Goal: Information Seeking & Learning: Learn about a topic

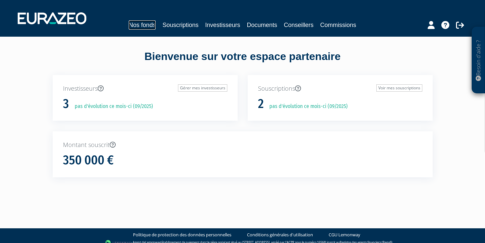
click at [154, 26] on link "Nos fonds" at bounding box center [142, 24] width 27 height 9
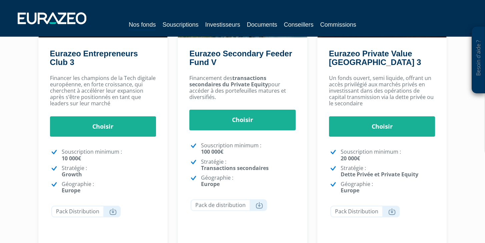
scroll to position [72, 0]
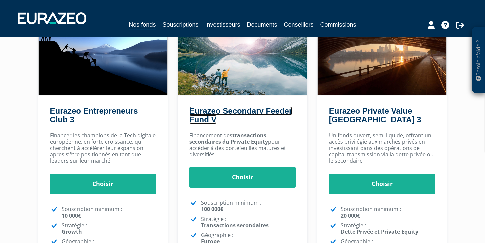
click at [228, 110] on link "Eurazeo Secondary Feeder Fund V" at bounding box center [240, 115] width 103 height 18
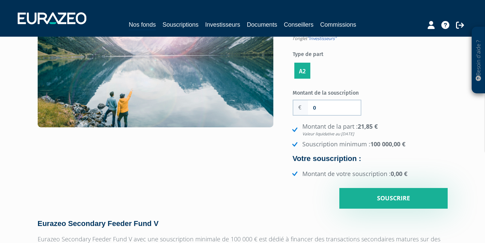
scroll to position [40, 0]
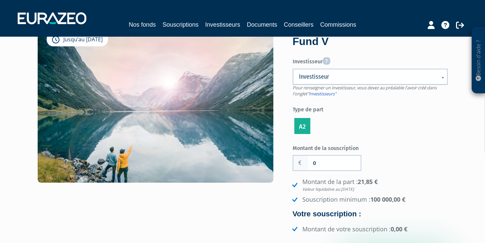
click at [305, 127] on label "A2" at bounding box center [302, 126] width 16 height 16
click at [0, 0] on input "A2" at bounding box center [0, 0] width 0 height 0
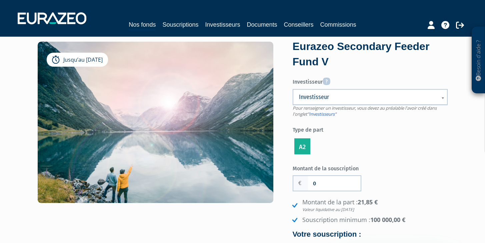
scroll to position [0, 0]
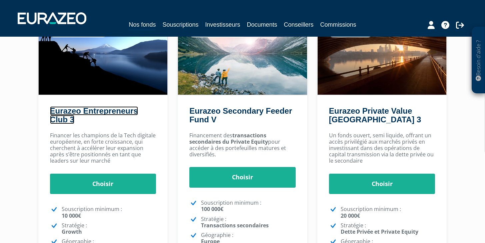
click at [84, 114] on link "Eurazeo Entrepreneurs Club 3" at bounding box center [94, 115] width 88 height 18
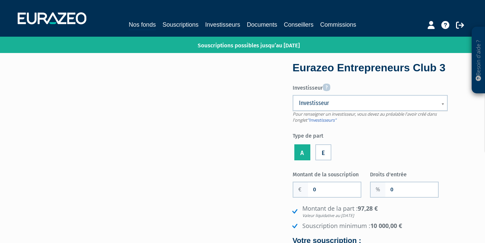
click at [325, 157] on label "E" at bounding box center [323, 152] width 16 height 16
click at [0, 0] on input "E" at bounding box center [0, 0] width 0 height 0
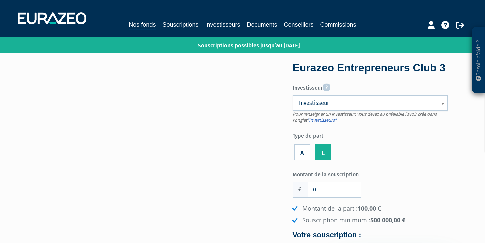
click at [305, 153] on label "A" at bounding box center [302, 152] width 16 height 16
click at [0, 0] on input "A" at bounding box center [0, 0] width 0 height 0
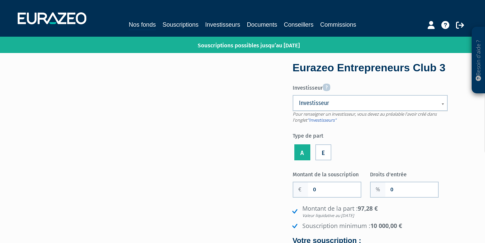
click at [324, 155] on label "E" at bounding box center [323, 152] width 16 height 16
click at [0, 0] on input "E" at bounding box center [0, 0] width 0 height 0
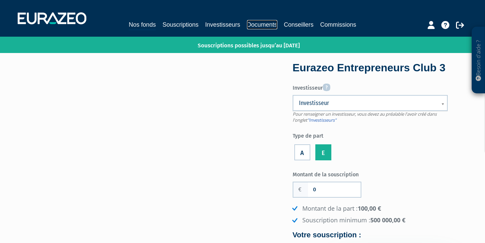
click at [270, 24] on link "Documents" at bounding box center [262, 24] width 30 height 9
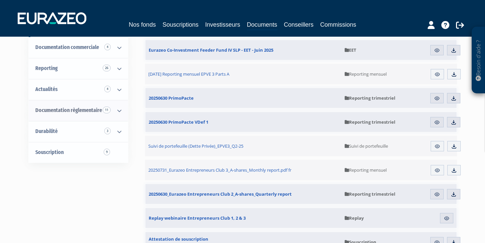
scroll to position [52, 0]
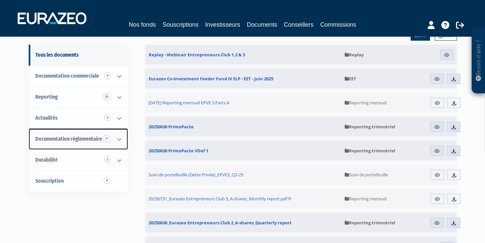
click at [88, 137] on span "Documentation règlementaire 11" at bounding box center [68, 139] width 67 height 6
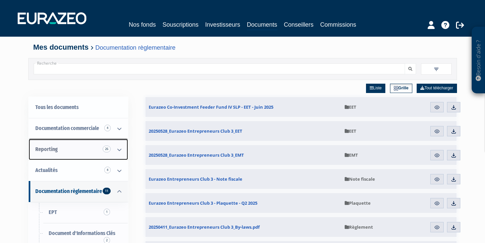
click at [61, 147] on link "Reporting 26" at bounding box center [78, 149] width 99 height 21
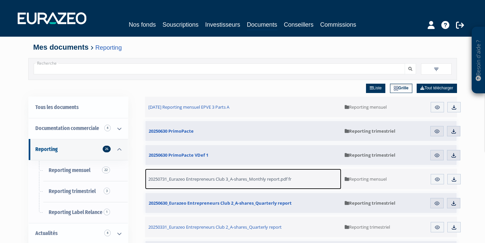
click at [186, 180] on span "20250731_Eurazeo Entrepreneurs Club 3_A-shares_Monthly report.pdf fr" at bounding box center [219, 179] width 143 height 6
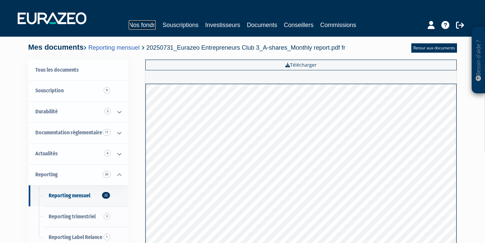
click at [151, 27] on link "Nos fonds" at bounding box center [142, 24] width 27 height 9
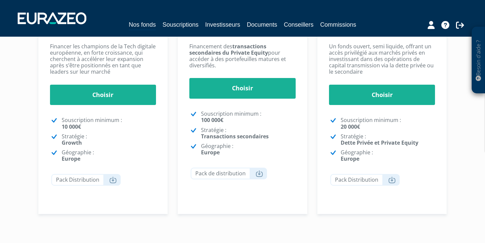
scroll to position [201, 0]
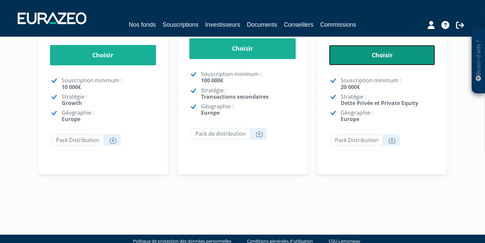
click at [375, 58] on link "Choisir" at bounding box center [382, 55] width 106 height 21
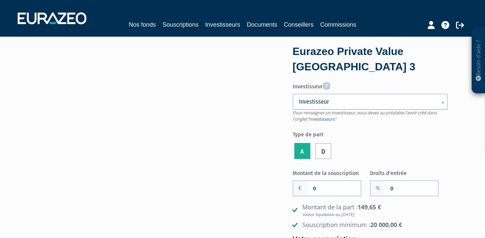
click at [307, 153] on label "A" at bounding box center [302, 151] width 16 height 16
click at [0, 0] on input "A" at bounding box center [0, 0] width 0 height 0
click at [329, 153] on label "D" at bounding box center [323, 151] width 16 height 16
click at [0, 0] on input "D" at bounding box center [0, 0] width 0 height 0
click at [304, 152] on label "A" at bounding box center [302, 151] width 16 height 16
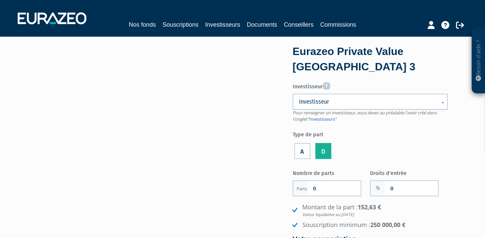
click at [0, 0] on input "A" at bounding box center [0, 0] width 0 height 0
click at [322, 151] on label "D" at bounding box center [323, 151] width 16 height 16
click at [0, 0] on input "D" at bounding box center [0, 0] width 0 height 0
click at [266, 27] on link "Documents" at bounding box center [262, 24] width 30 height 9
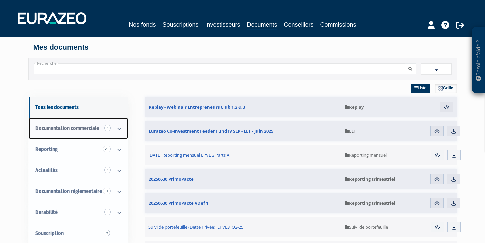
click at [72, 129] on span "Documentation commerciale 4" at bounding box center [67, 128] width 64 height 6
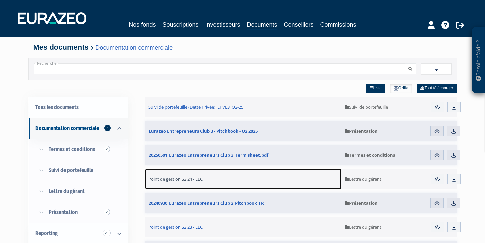
click at [175, 180] on span "Point de gestion S2 24 - EEC" at bounding box center [175, 179] width 54 height 6
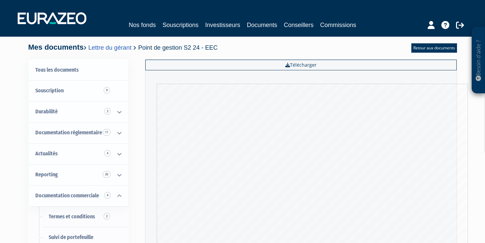
scroll to position [130, 0]
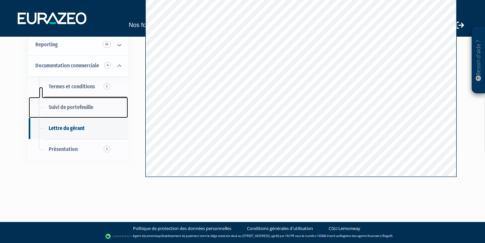
click at [82, 107] on span "Suivi de portefeuille" at bounding box center [71, 107] width 45 height 6
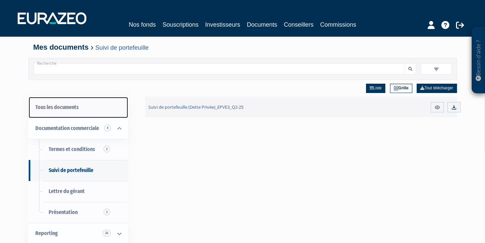
click at [58, 109] on link "Tous les documents" at bounding box center [78, 107] width 99 height 21
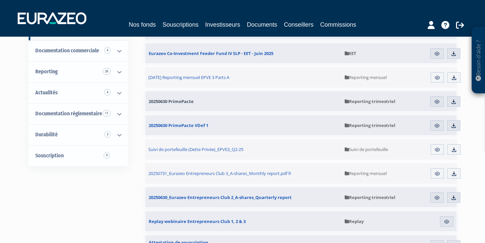
scroll to position [78, 0]
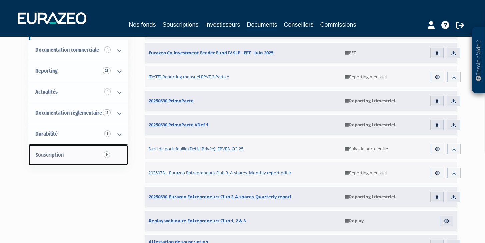
click at [107, 155] on span "9" at bounding box center [107, 154] width 6 height 7
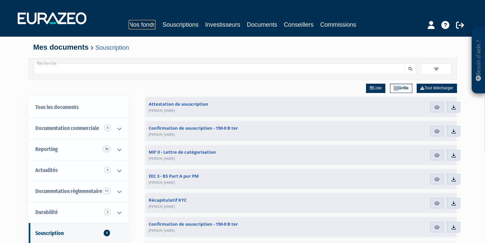
click at [145, 26] on link "Nos fonds" at bounding box center [142, 24] width 27 height 9
